Goal: Use online tool/utility: Utilize a website feature to perform a specific function

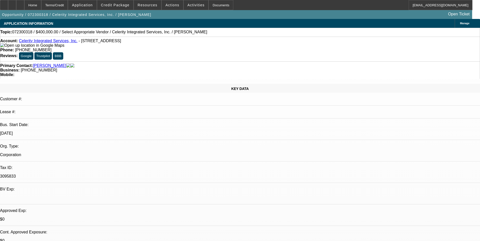
select select "0"
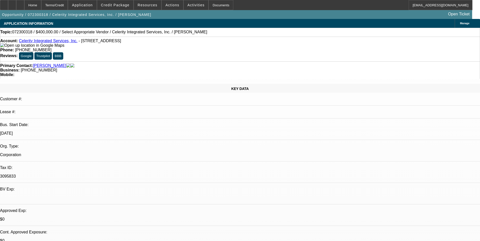
select select "0"
select select "1"
select select "3"
select select "6"
select select "1"
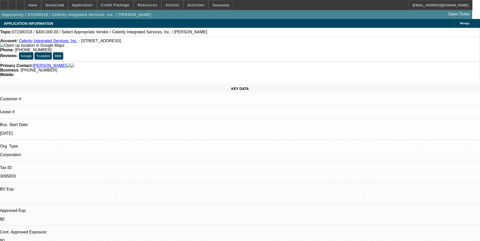
select select "1"
select select "6"
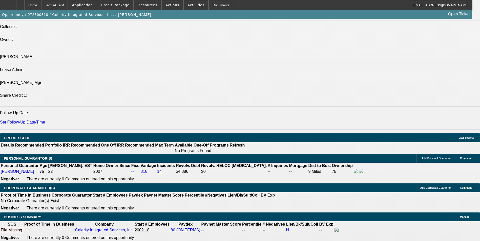
scroll to position [607, 0]
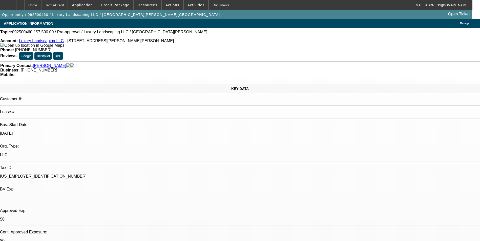
select select "0"
select select "2"
select select "0.1"
select select "4"
